Goal: Transaction & Acquisition: Purchase product/service

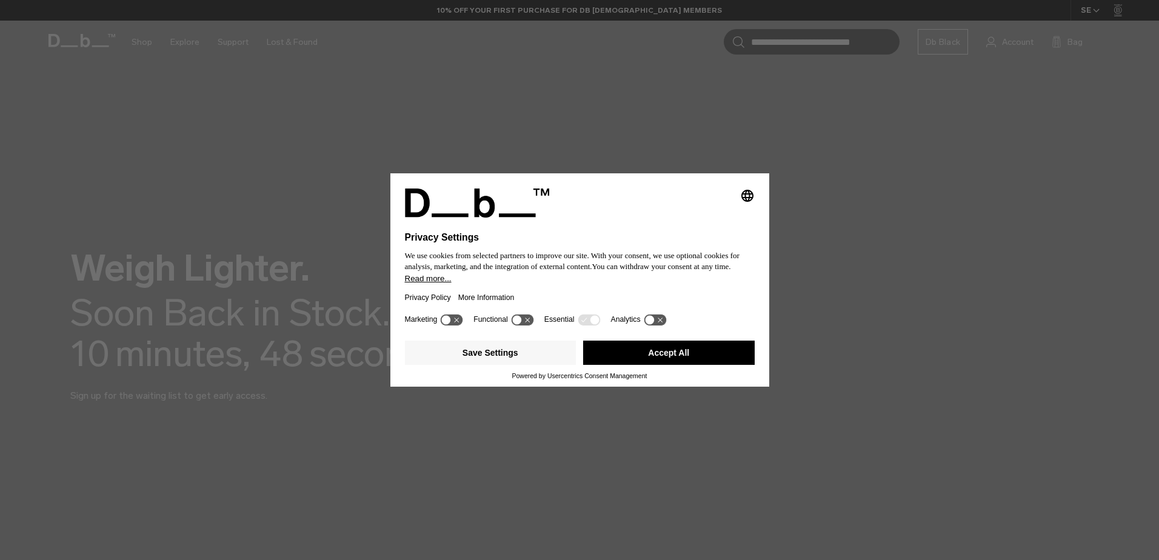
click at [652, 351] on button "Accept All" at bounding box center [668, 353] width 171 height 24
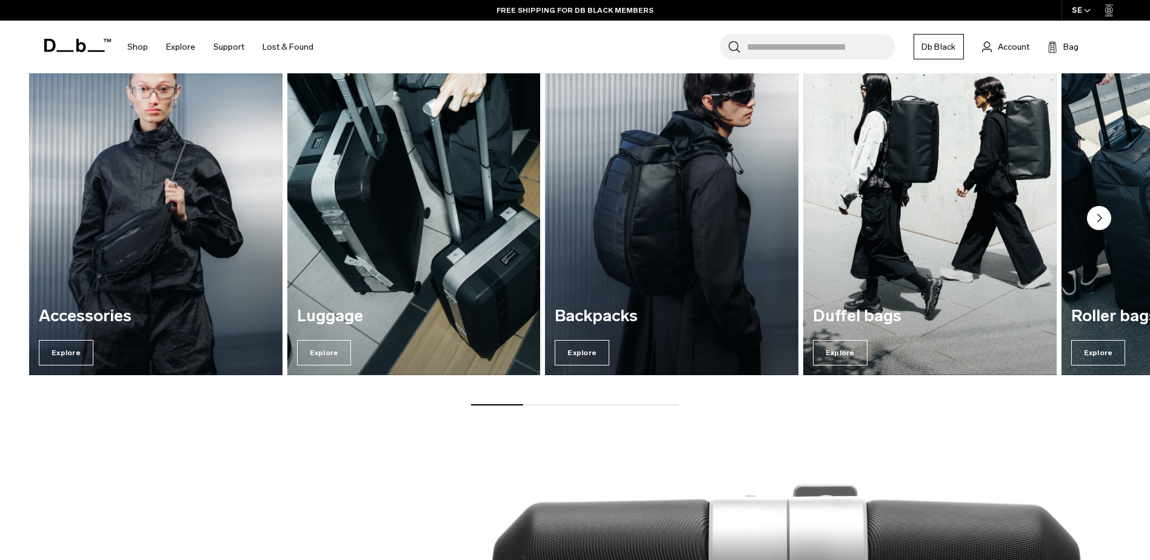
scroll to position [727, 0]
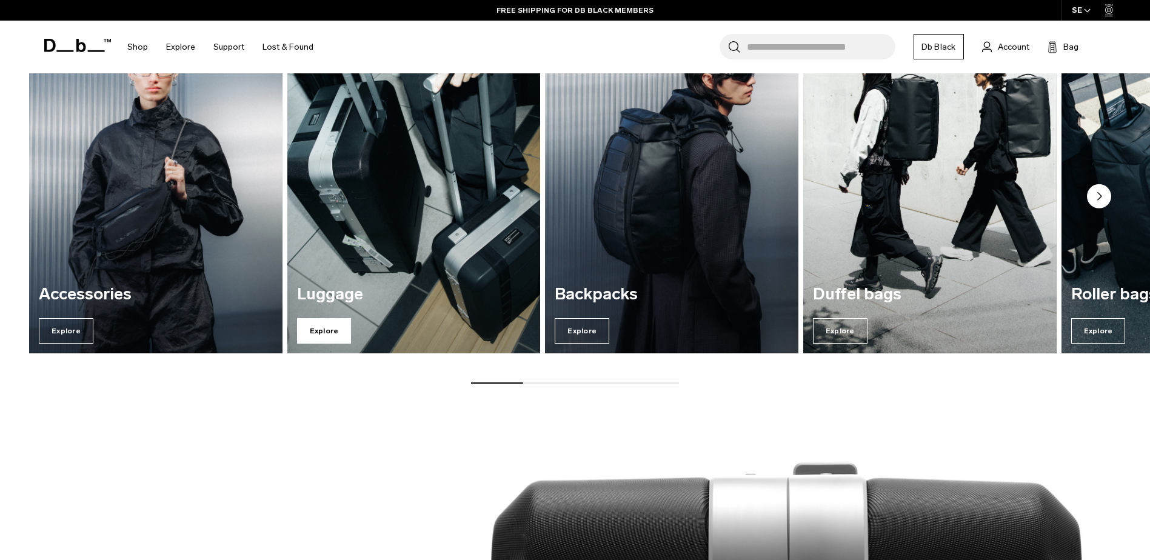
click at [331, 324] on span "Explore" at bounding box center [324, 330] width 55 height 25
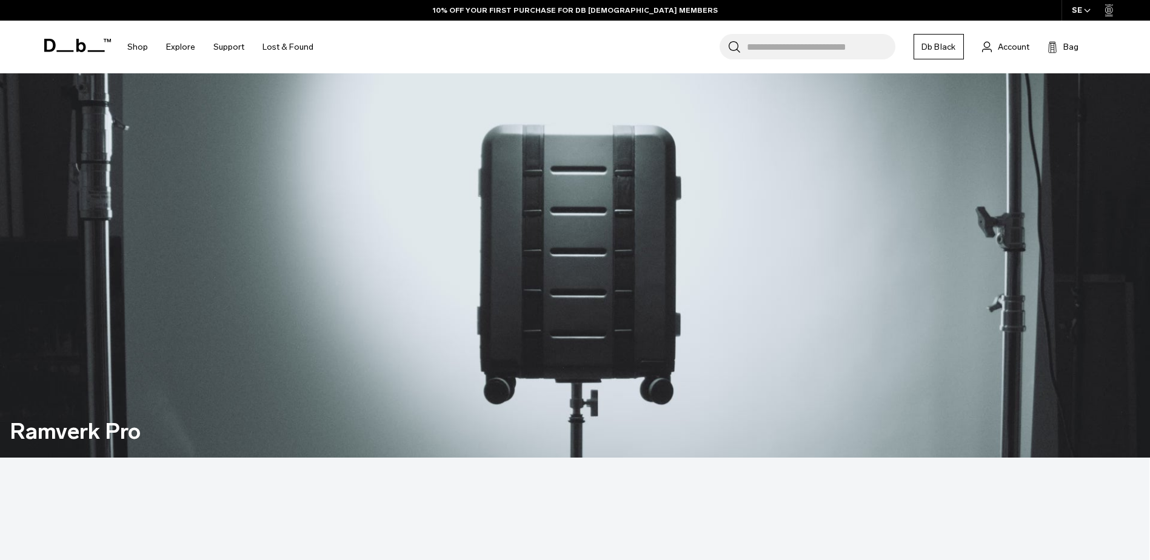
scroll to position [1091, 0]
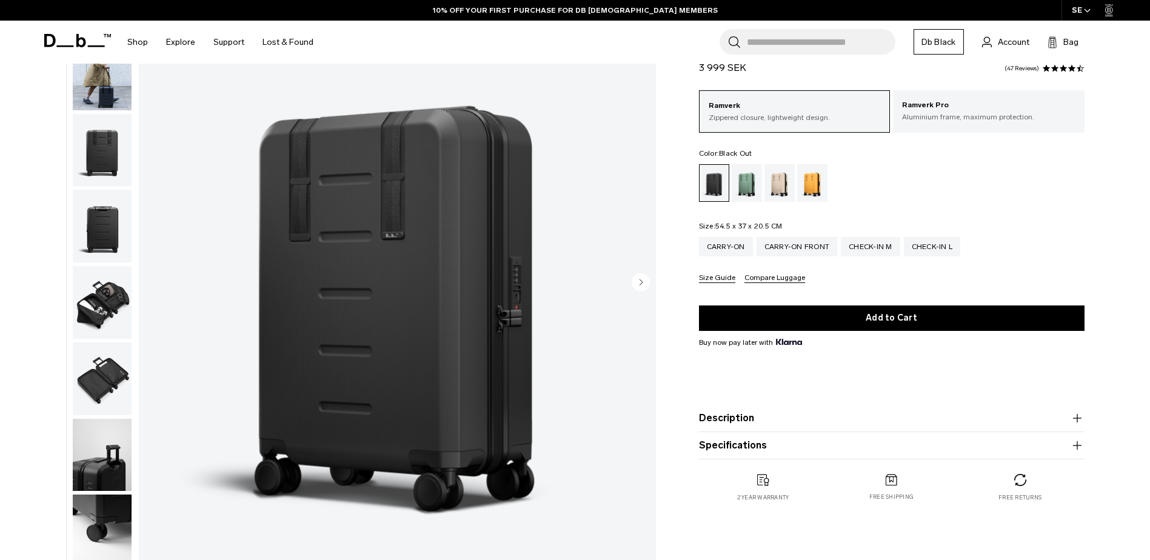
click at [106, 301] on img "button" at bounding box center [102, 302] width 59 height 73
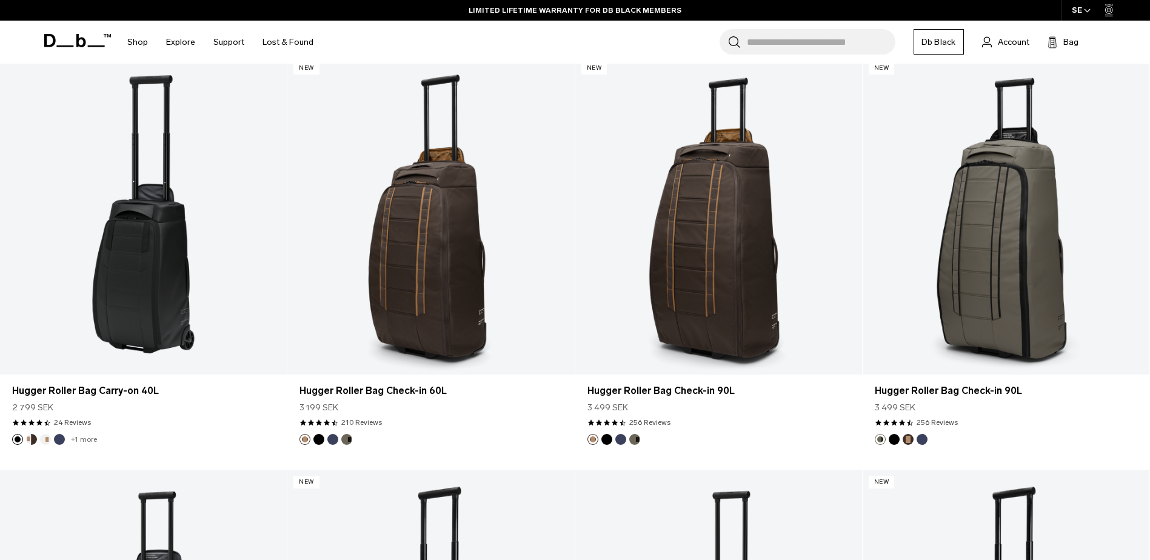
scroll to position [3594, 0]
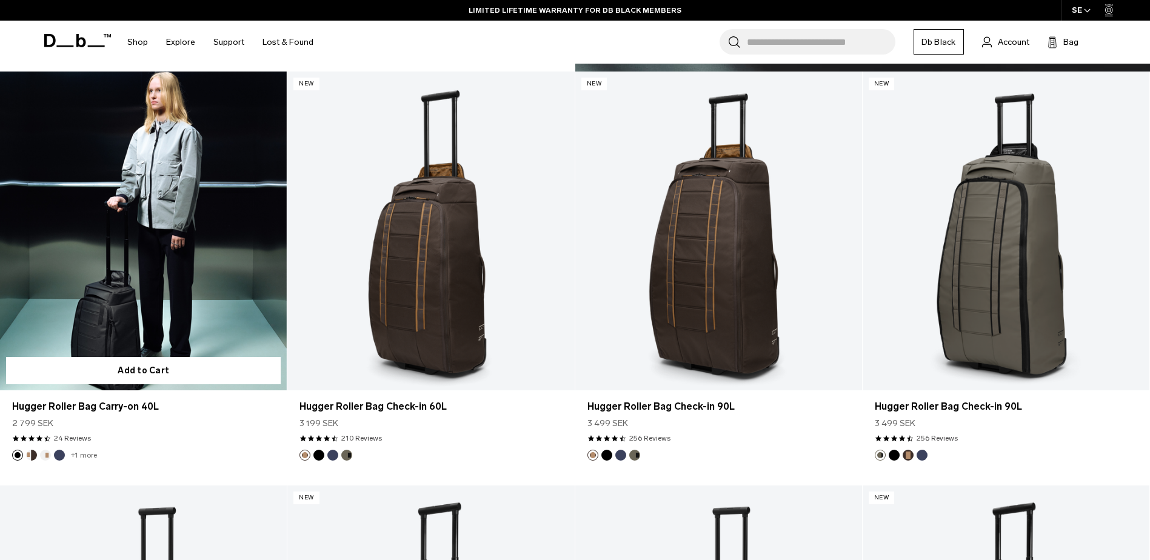
click at [139, 261] on link "Hugger Roller Bag Carry-on 40L" at bounding box center [143, 231] width 287 height 319
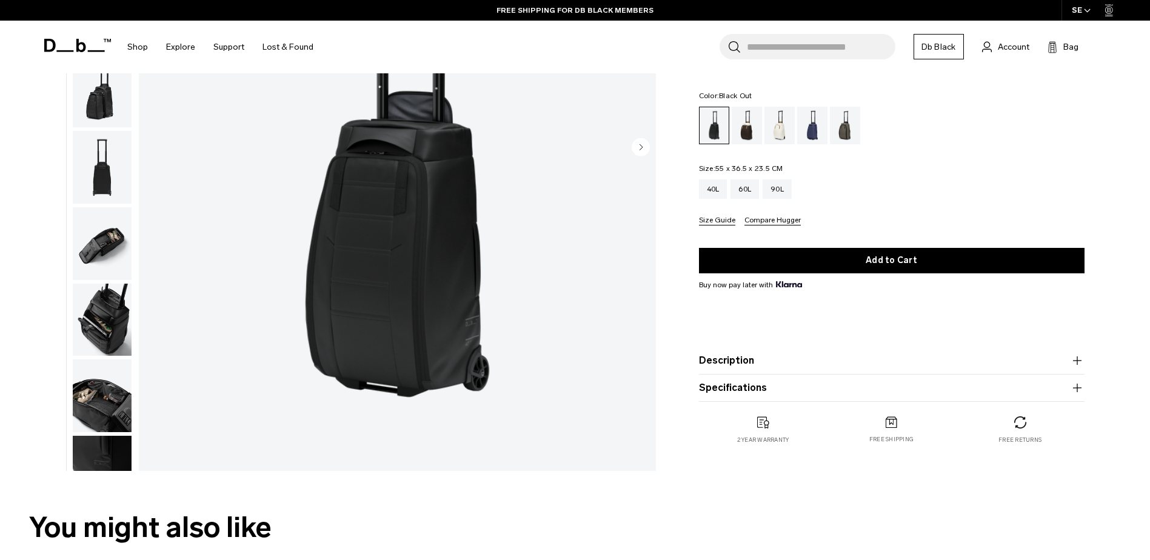
scroll to position [303, 0]
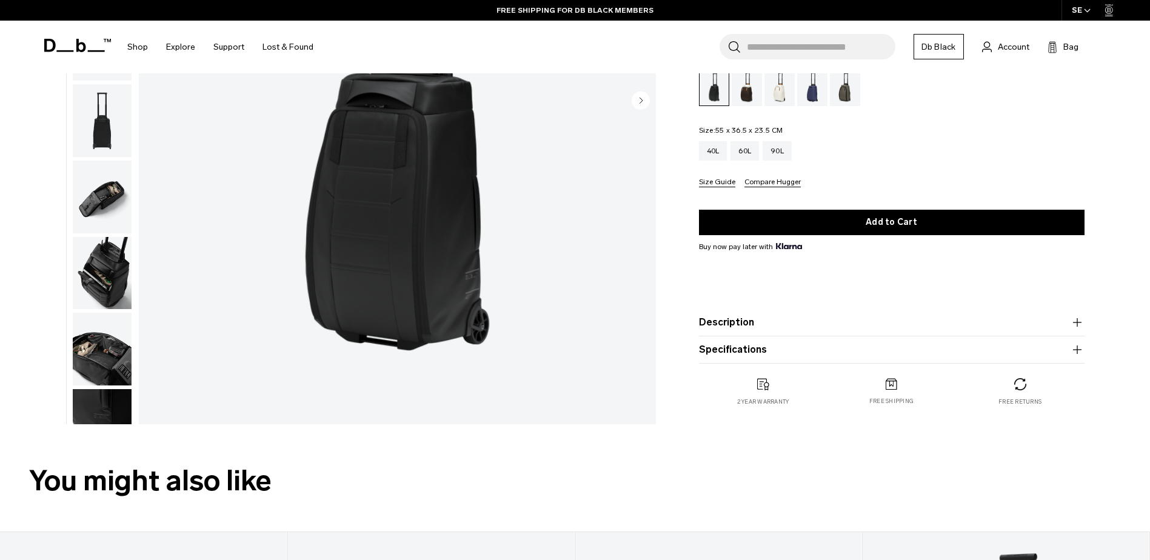
click at [99, 355] on img "button" at bounding box center [102, 349] width 59 height 73
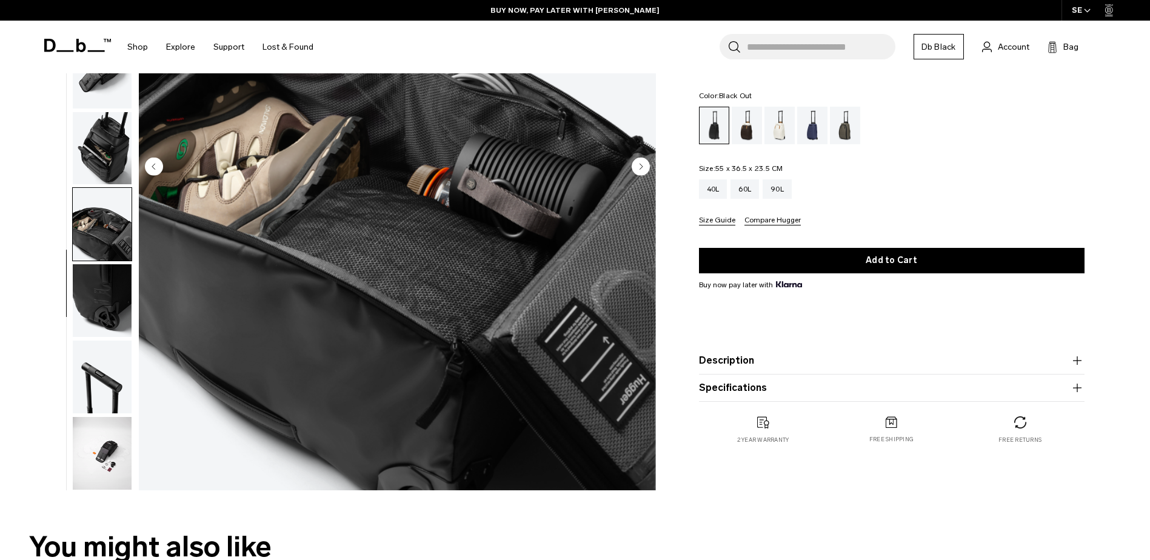
scroll to position [242, 0]
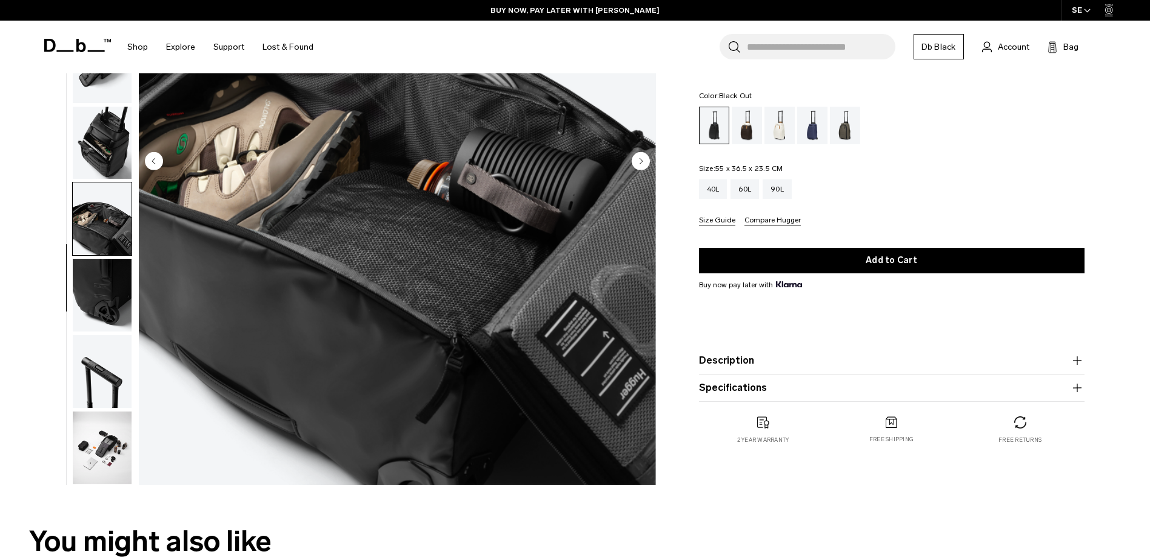
click at [99, 450] on img "button" at bounding box center [102, 447] width 59 height 73
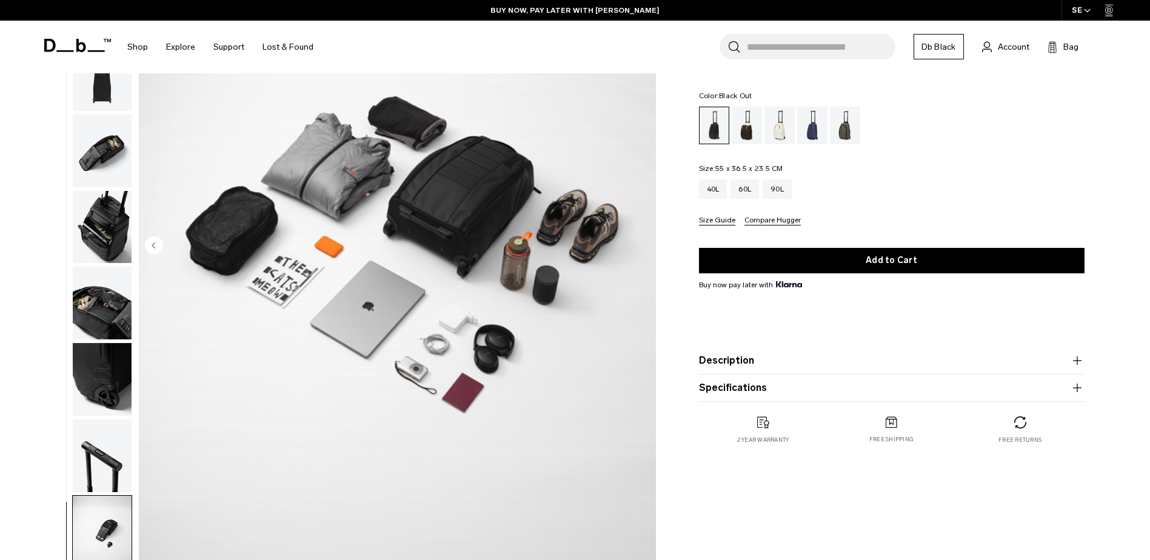
scroll to position [121, 0]
